Goal: Task Accomplishment & Management: Use online tool/utility

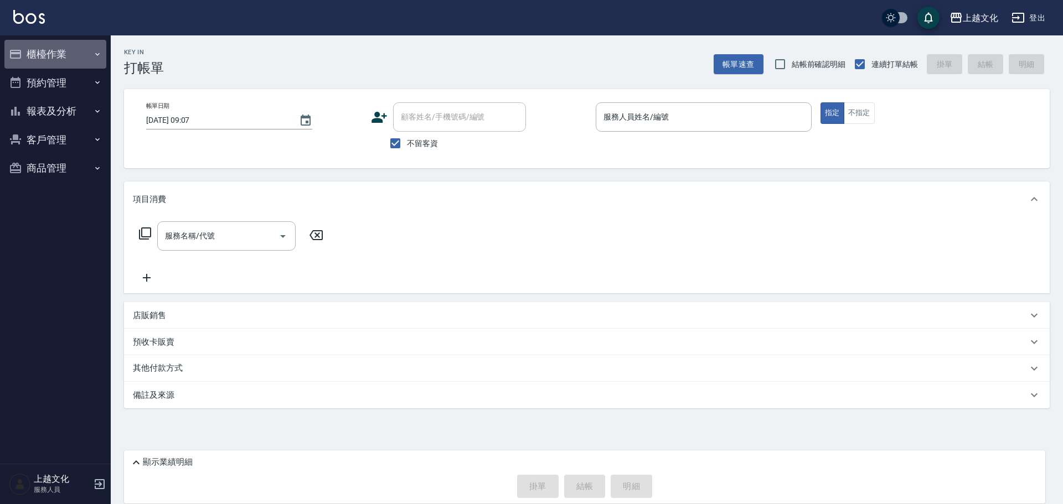
click at [39, 47] on button "櫃檯作業" at bounding box center [55, 54] width 102 height 29
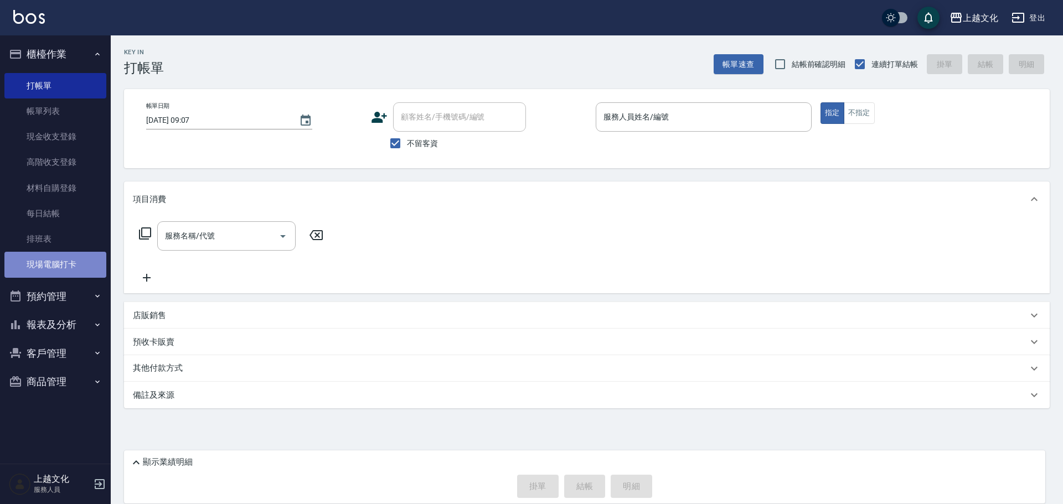
click at [60, 258] on link "現場電腦打卡" at bounding box center [55, 264] width 102 height 25
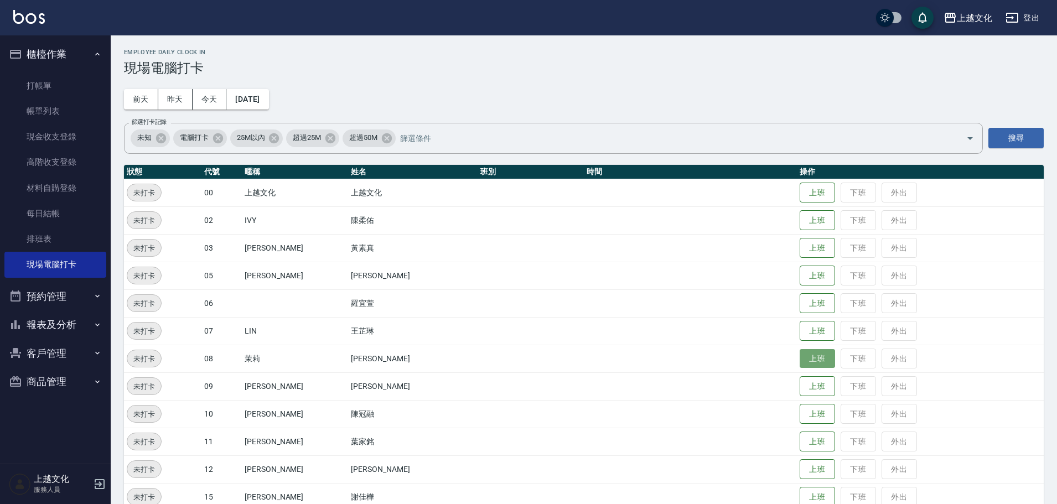
click at [802, 359] on button "上班" at bounding box center [817, 358] width 35 height 19
click at [803, 330] on button "上班" at bounding box center [817, 331] width 35 height 19
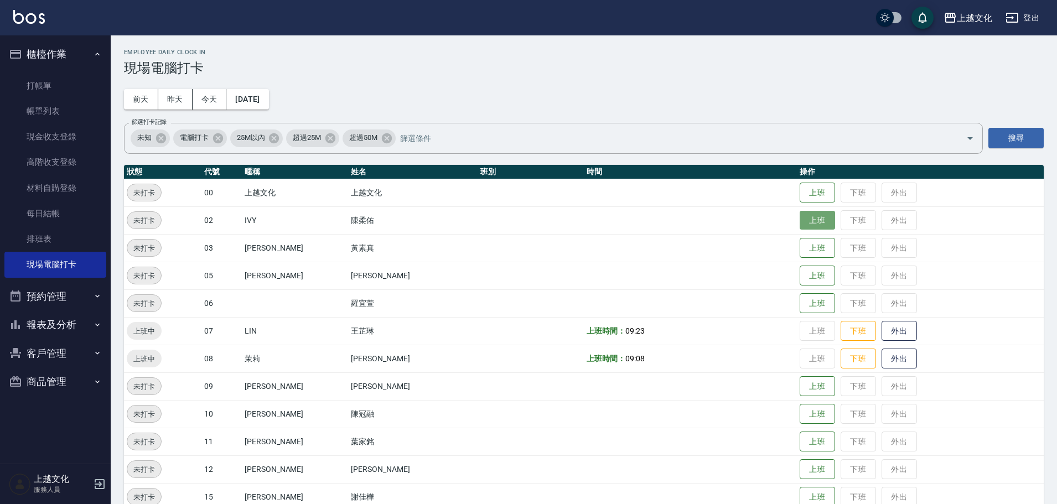
click at [804, 222] on button "上班" at bounding box center [817, 220] width 35 height 19
click at [802, 270] on button "上班" at bounding box center [817, 275] width 35 height 19
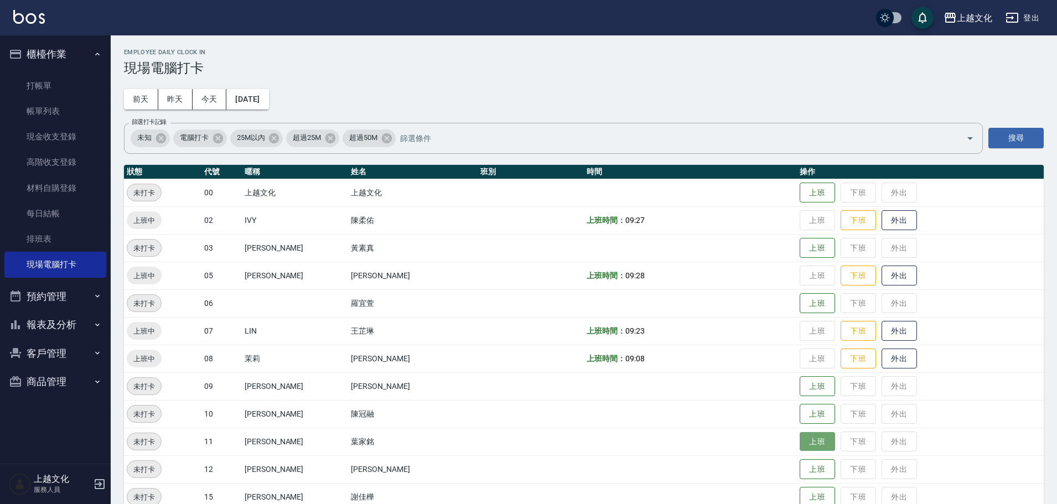
click at [811, 446] on button "上班" at bounding box center [817, 441] width 35 height 19
